Goal: Task Accomplishment & Management: Manage account settings

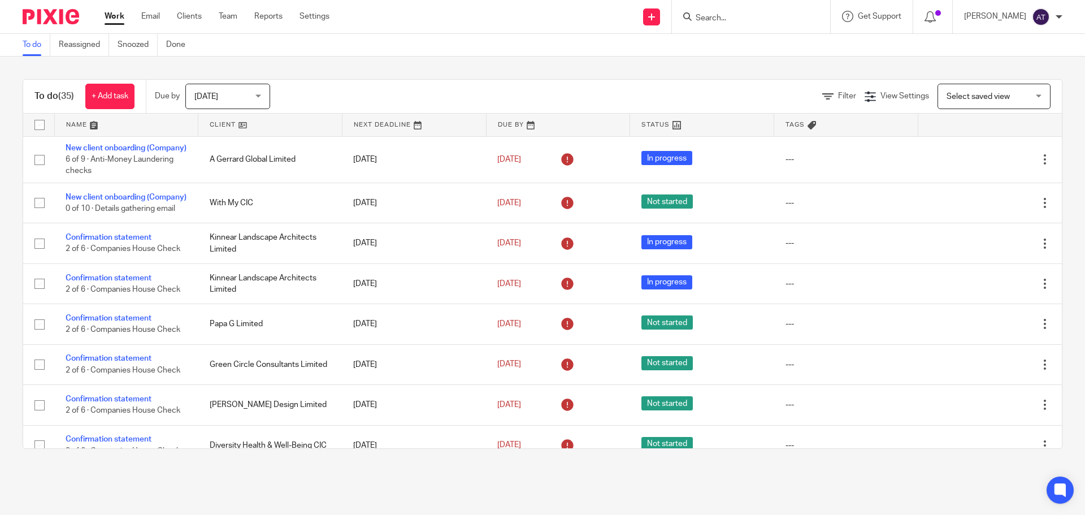
click at [749, 19] on input "Search" at bounding box center [745, 19] width 102 height 10
type input "ww healthcare l"
click button "submit" at bounding box center [0, 0] width 0 height 0
click at [763, 47] on link at bounding box center [787, 49] width 191 height 26
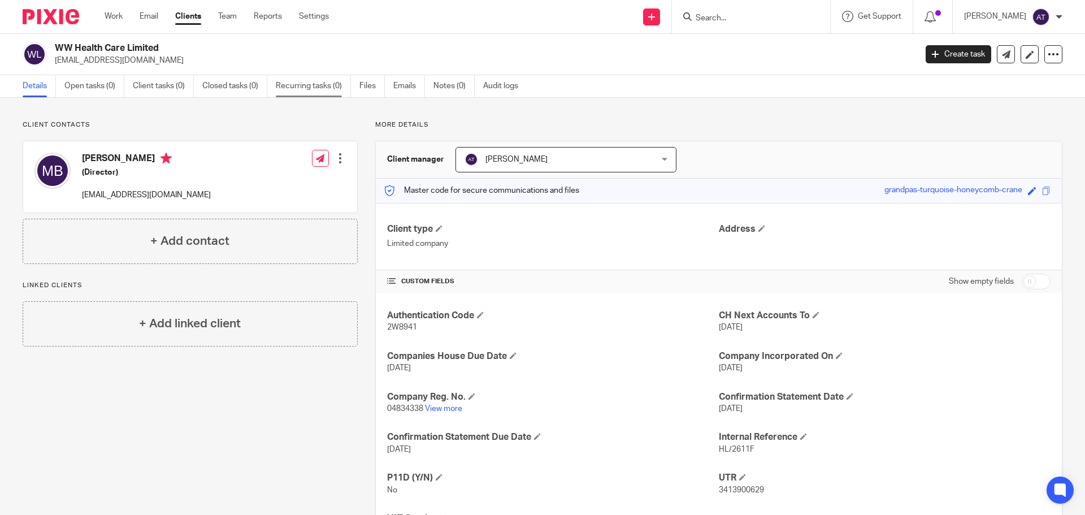
click at [308, 84] on link "Recurring tasks (0)" at bounding box center [313, 86] width 75 height 22
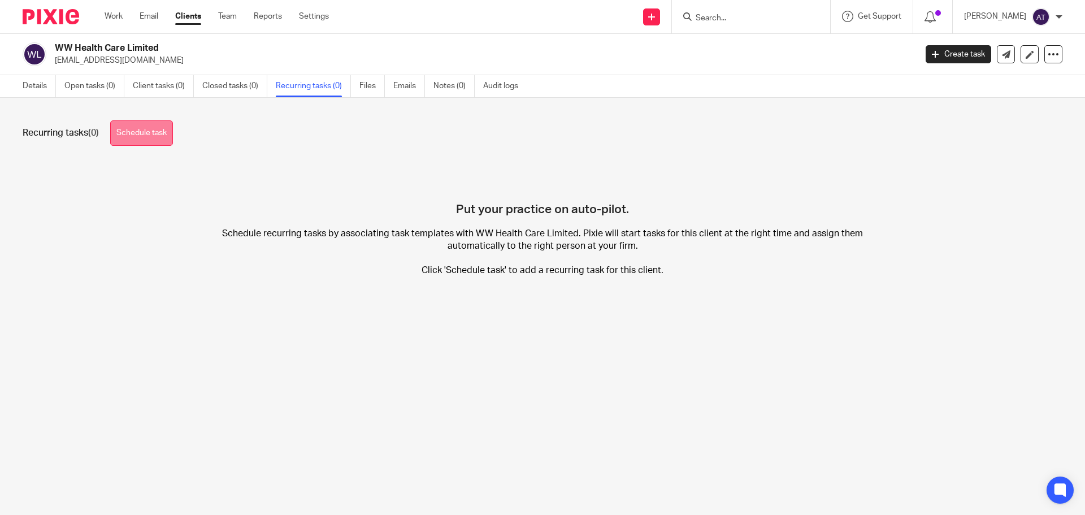
click at [125, 137] on link "Schedule task" at bounding box center [141, 132] width 63 height 25
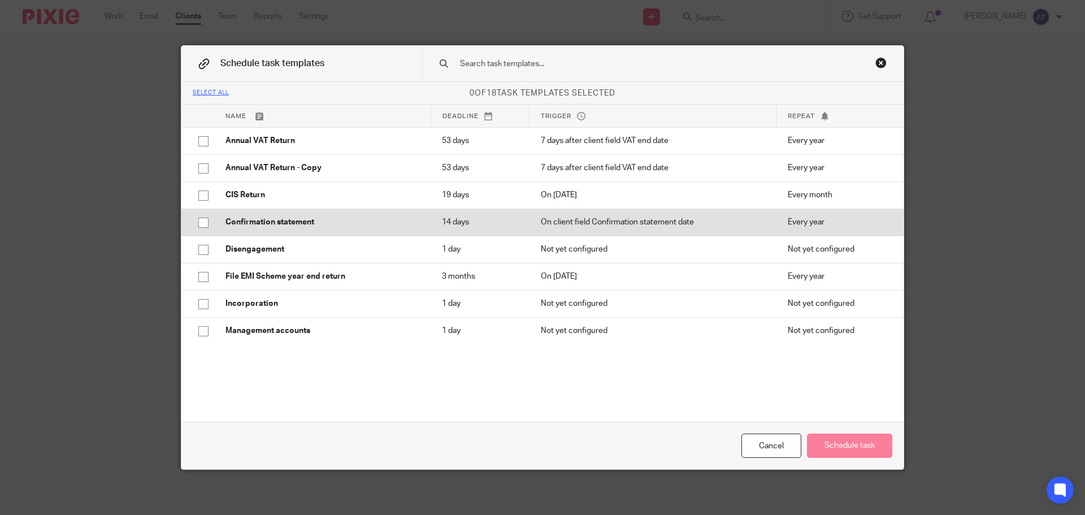
click at [203, 221] on input "checkbox" at bounding box center [203, 222] width 21 height 21
checkbox input "true"
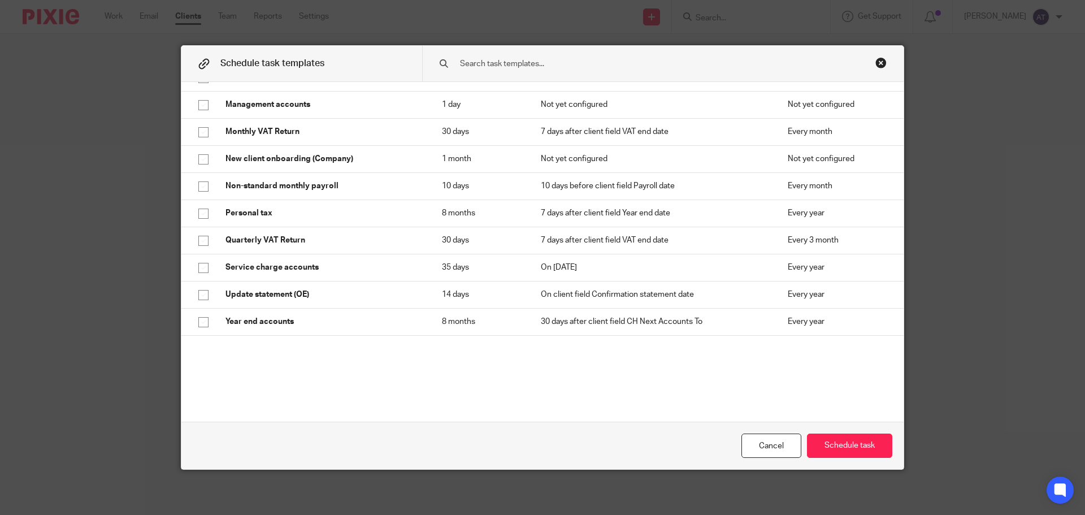
scroll to position [276, 0]
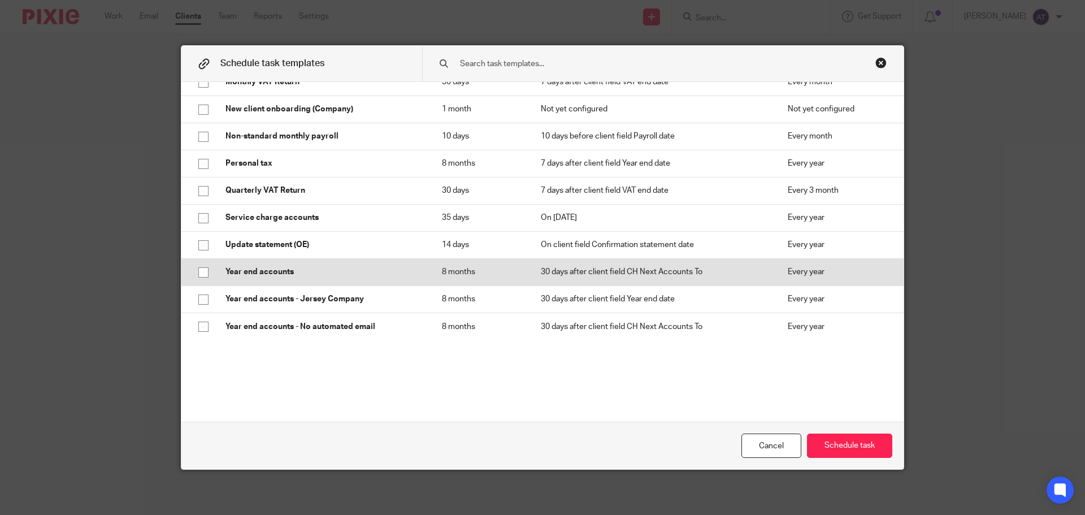
click at [201, 271] on input "checkbox" at bounding box center [203, 272] width 21 height 21
checkbox input "true"
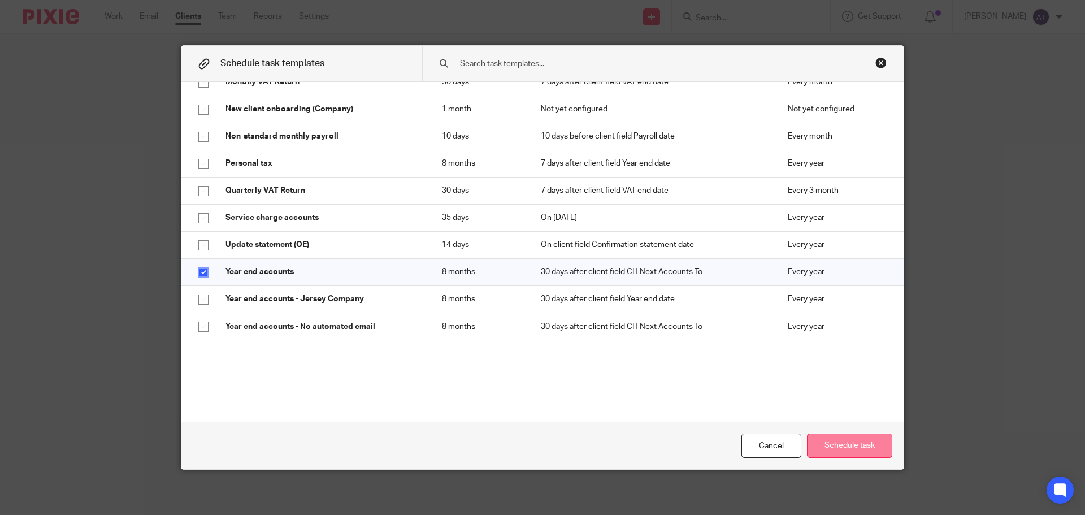
click at [832, 440] on button "Schedule task" at bounding box center [849, 445] width 85 height 24
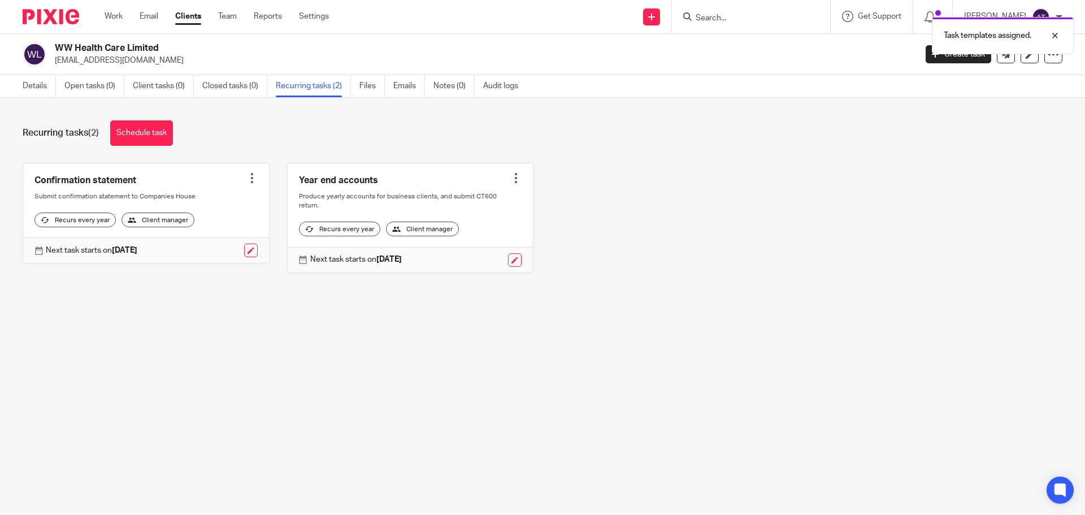
click at [136, 193] on link at bounding box center [146, 213] width 246 height 100
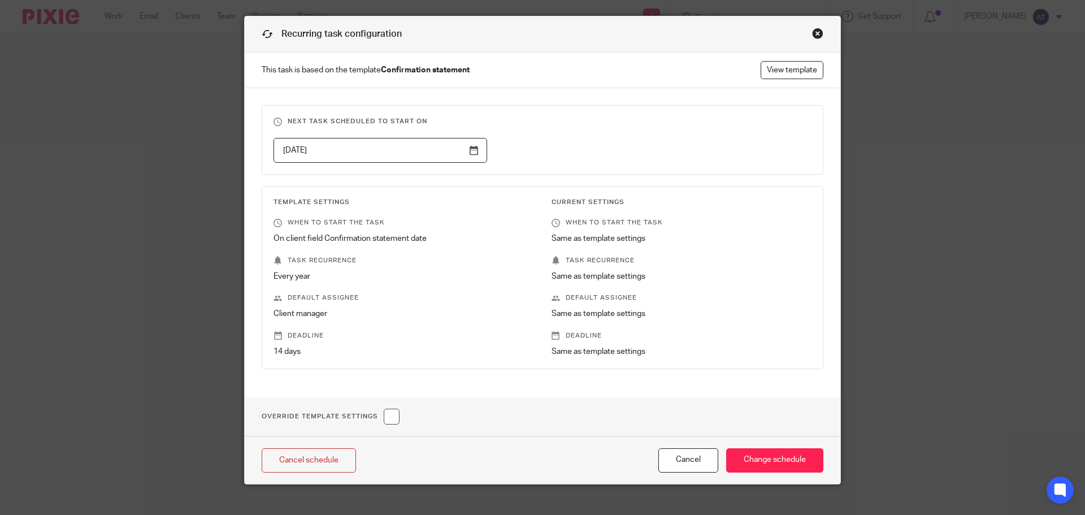
scroll to position [44, 0]
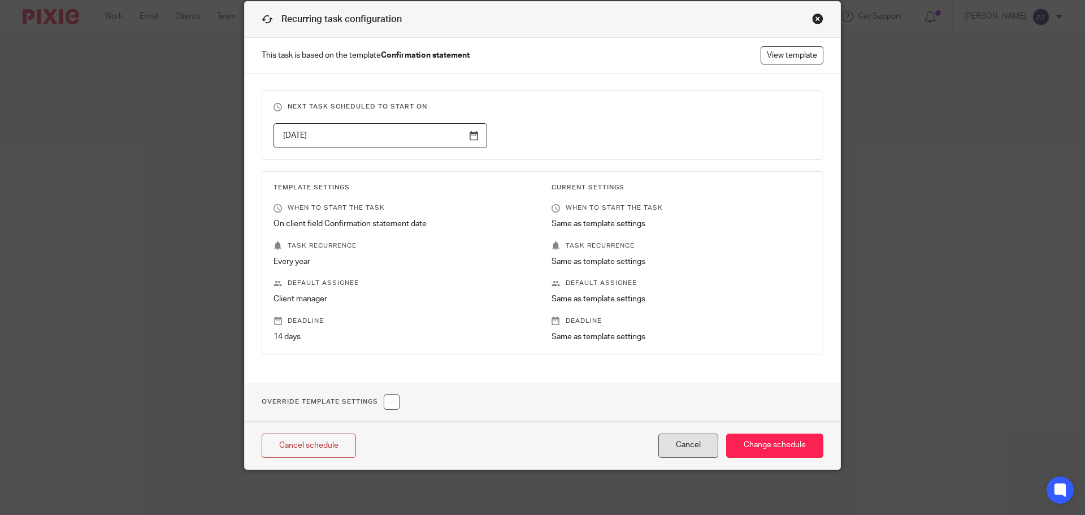
click at [681, 449] on button "Cancel" at bounding box center [688, 445] width 60 height 24
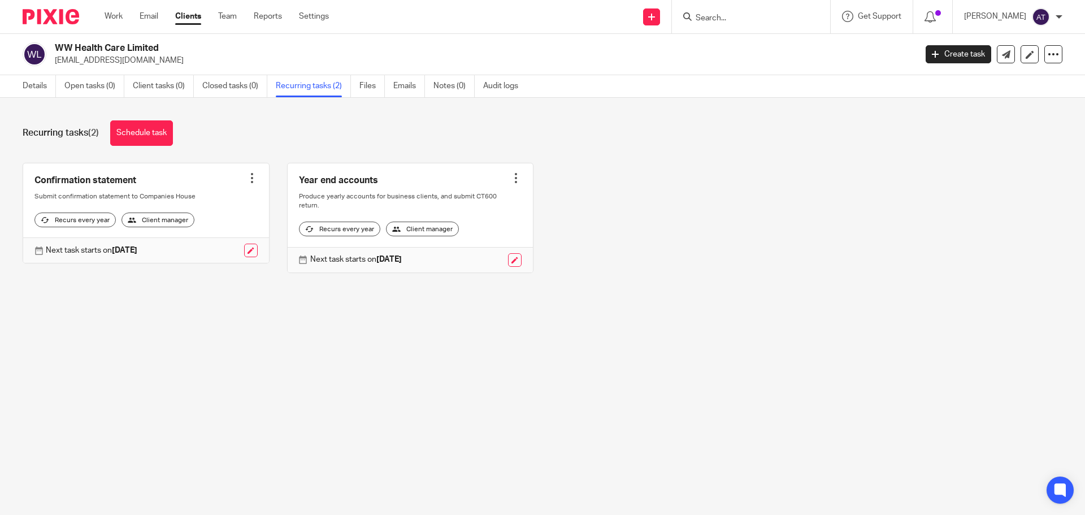
drag, startPoint x: 90, startPoint y: 188, endPoint x: 325, endPoint y: 179, distance: 235.2
click at [92, 188] on link at bounding box center [146, 213] width 246 height 100
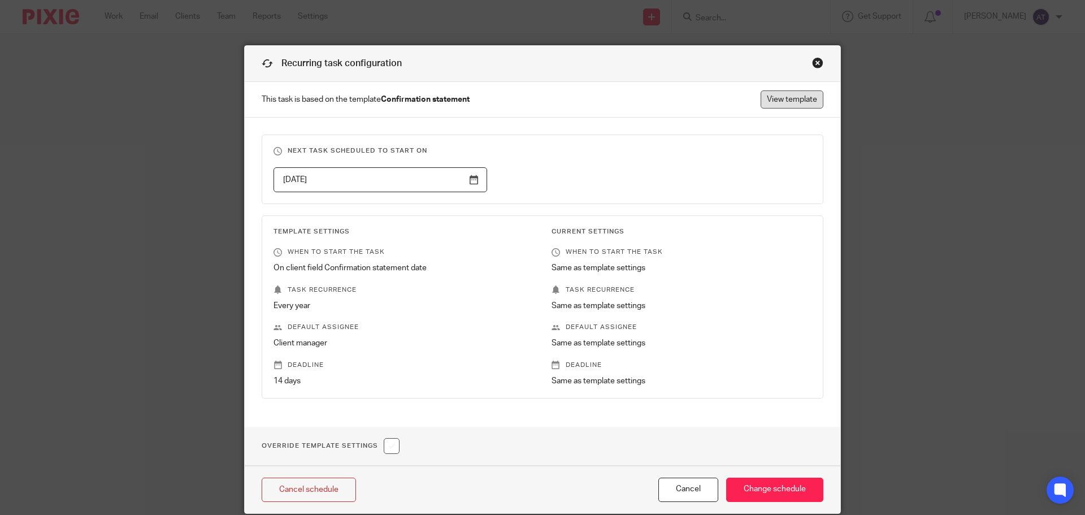
click at [799, 92] on link "View template" at bounding box center [791, 99] width 63 height 18
click at [812, 61] on div "Close this dialog window" at bounding box center [817, 62] width 11 height 11
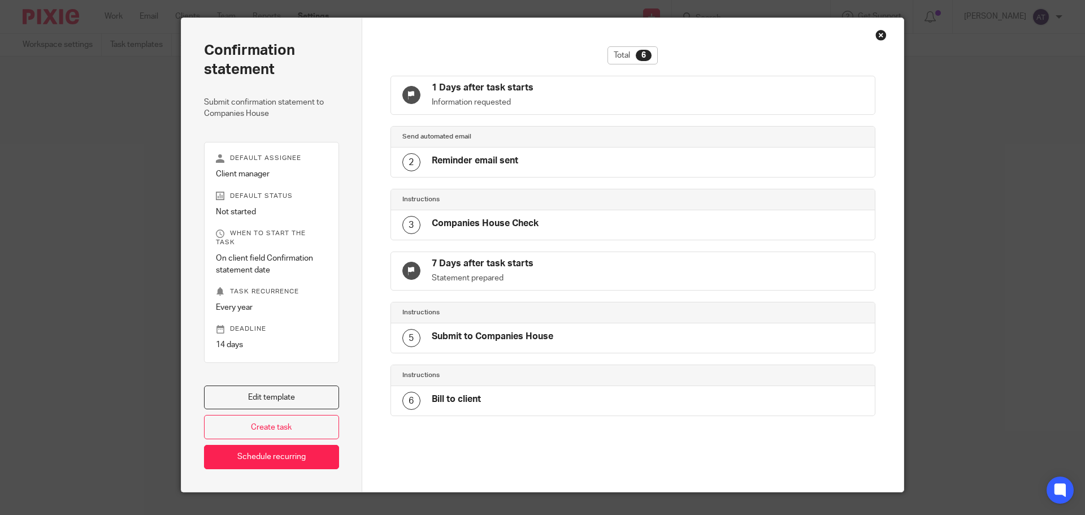
scroll to position [42, 0]
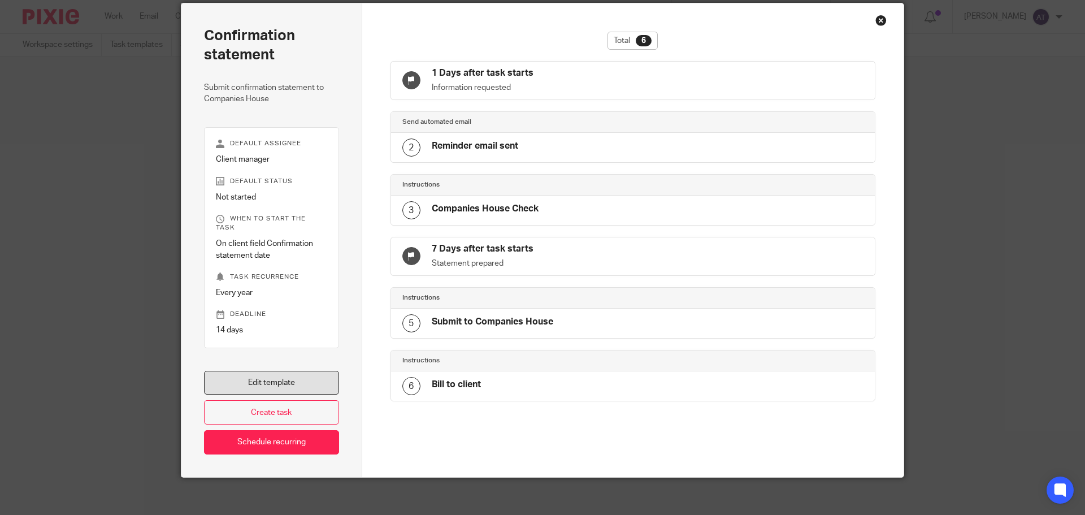
click at [268, 384] on link "Edit template" at bounding box center [271, 383] width 135 height 24
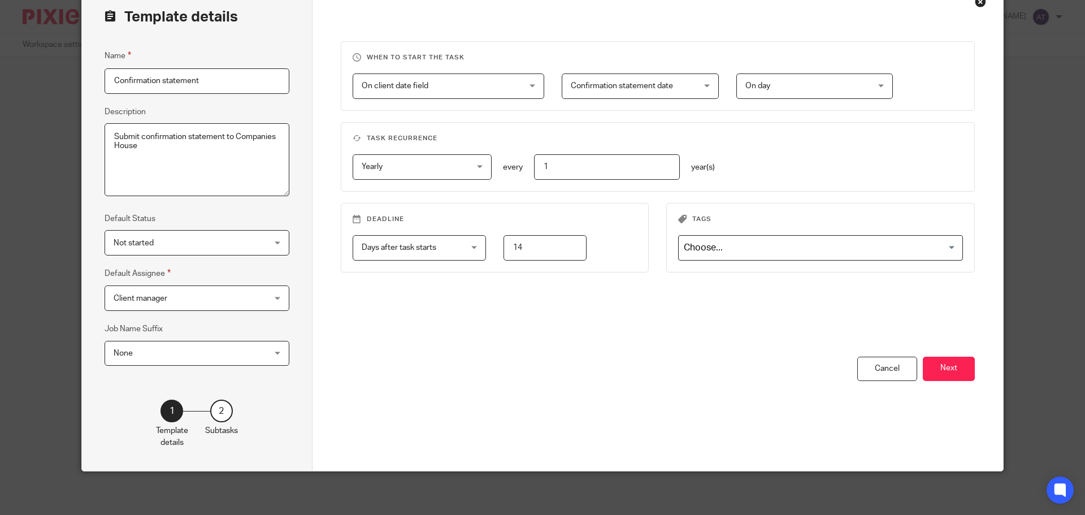
scroll to position [63, 0]
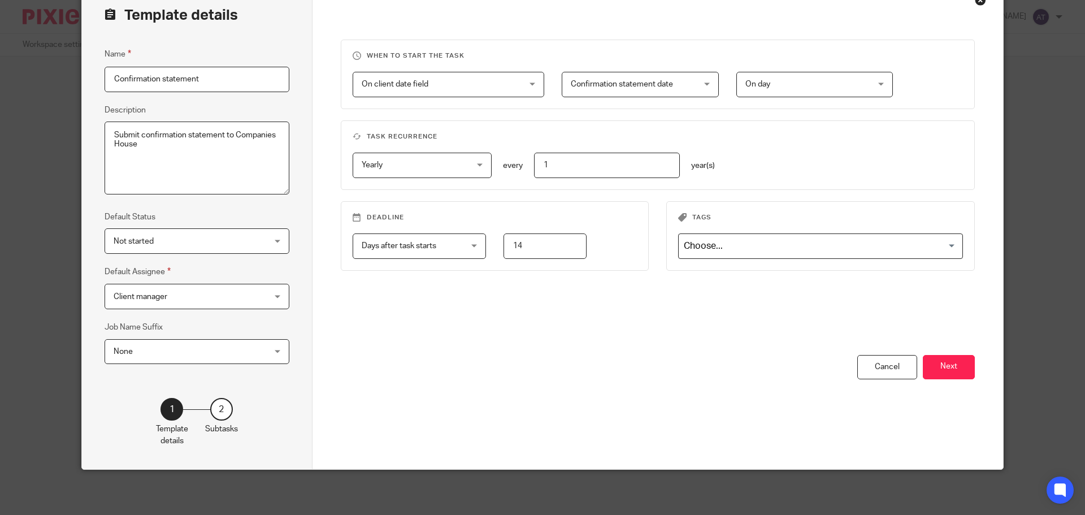
click at [215, 414] on div "2" at bounding box center [221, 409] width 23 height 23
click at [886, 376] on div "Cancel" at bounding box center [887, 367] width 60 height 24
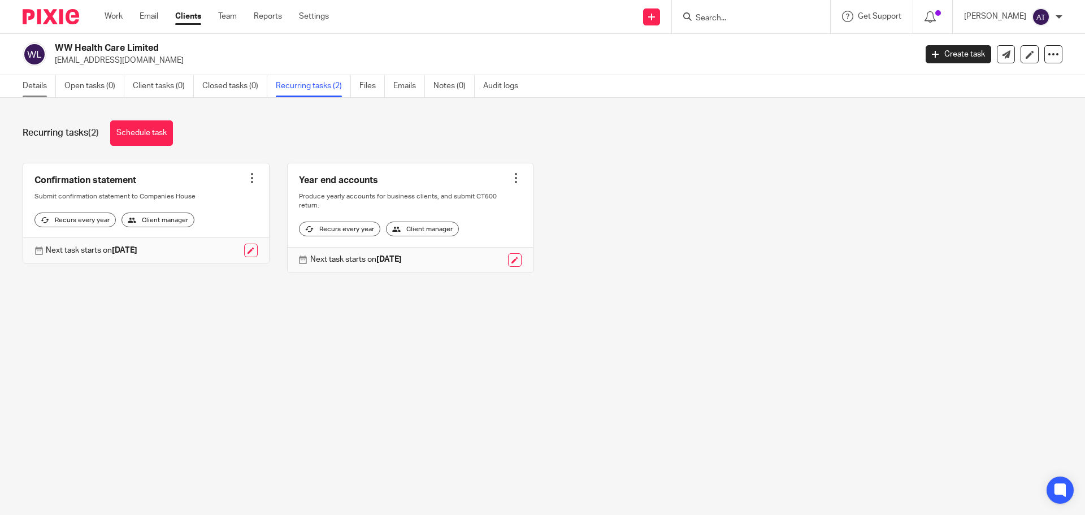
click at [44, 85] on link "Details" at bounding box center [39, 86] width 33 height 22
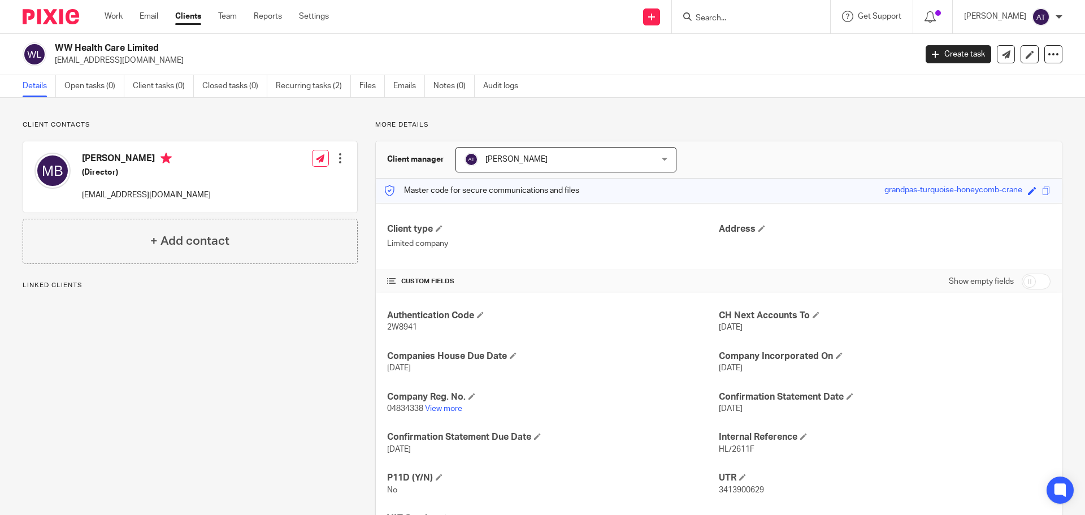
click at [393, 327] on span "2W8941" at bounding box center [402, 327] width 30 height 8
copy span "2W8941"
click at [299, 89] on link "Recurring tasks (2)" at bounding box center [313, 86] width 75 height 22
